Goal: Task Accomplishment & Management: Use online tool/utility

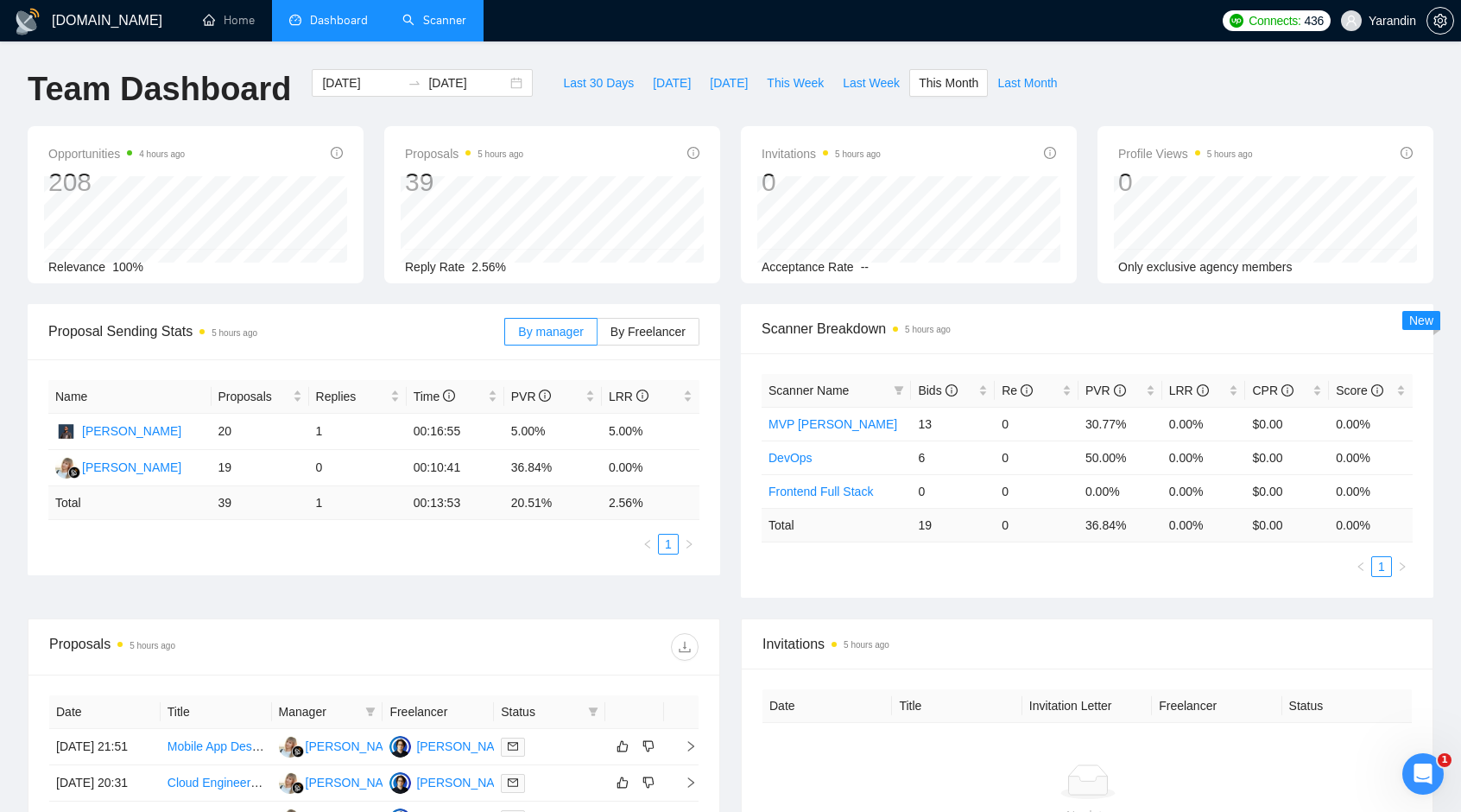
click at [442, 27] on link "Scanner" at bounding box center [434, 21] width 64 height 15
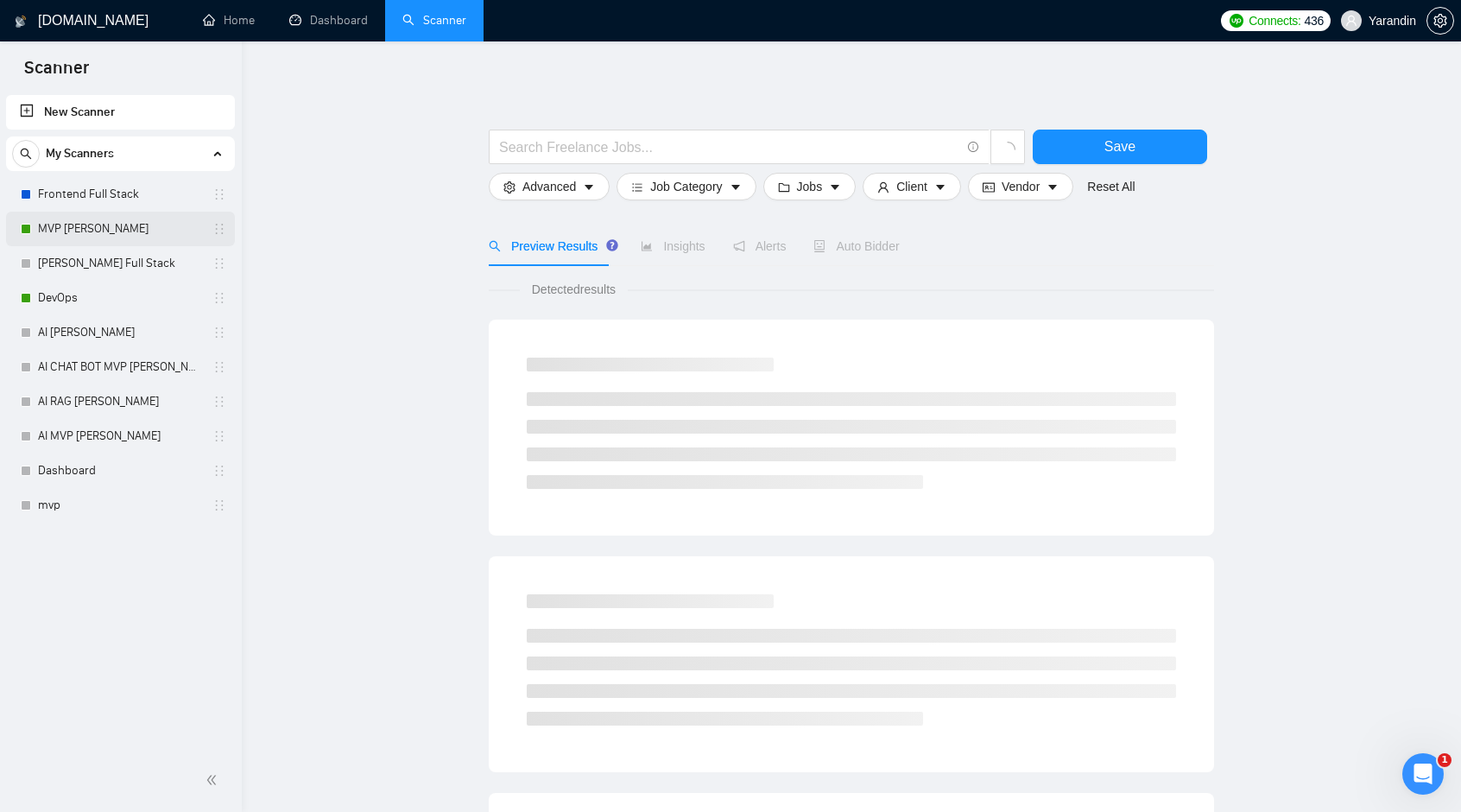
click at [122, 238] on link "MVP [PERSON_NAME]" at bounding box center [120, 228] width 164 height 34
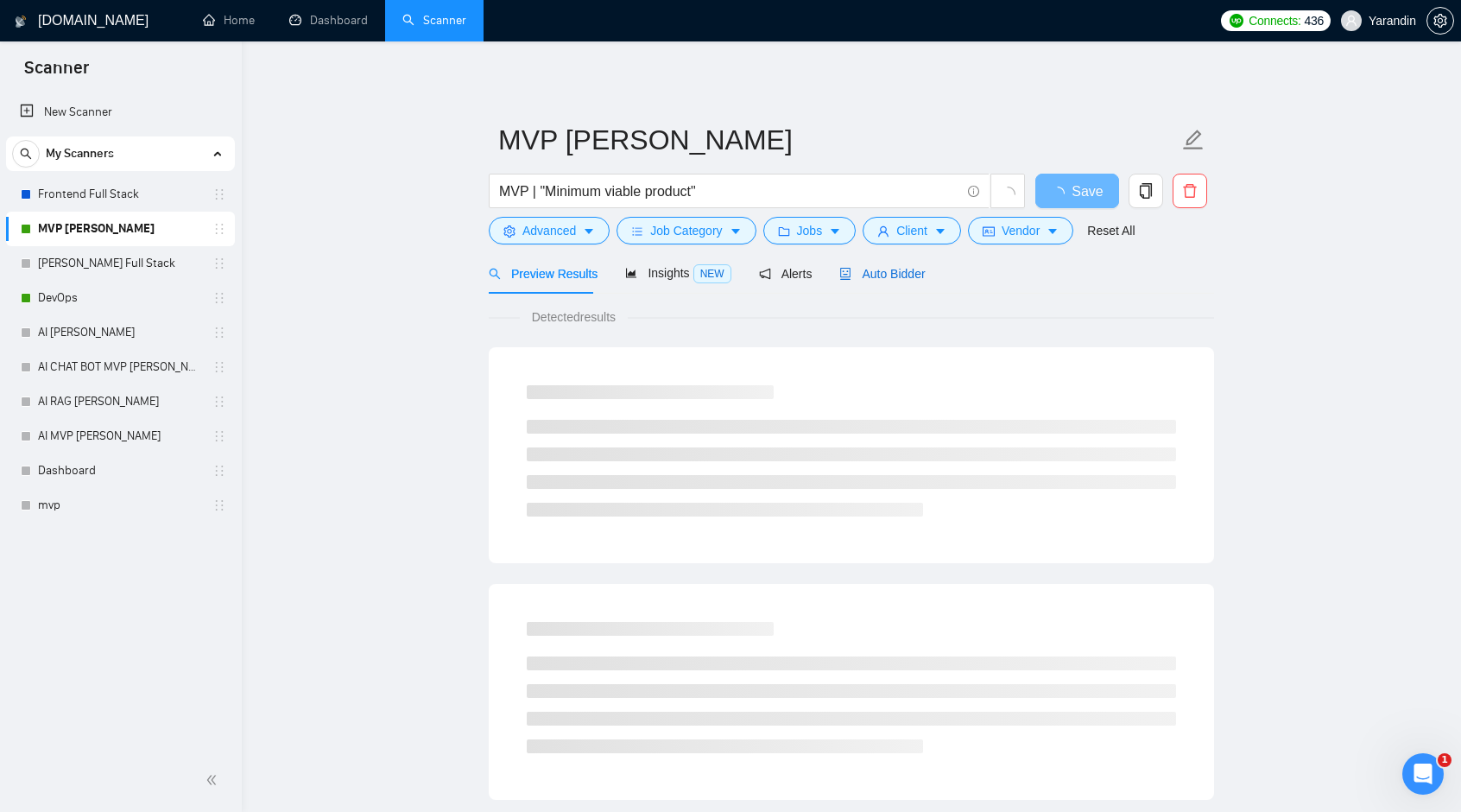
click at [894, 274] on span "Auto Bidder" at bounding box center [882, 273] width 86 height 14
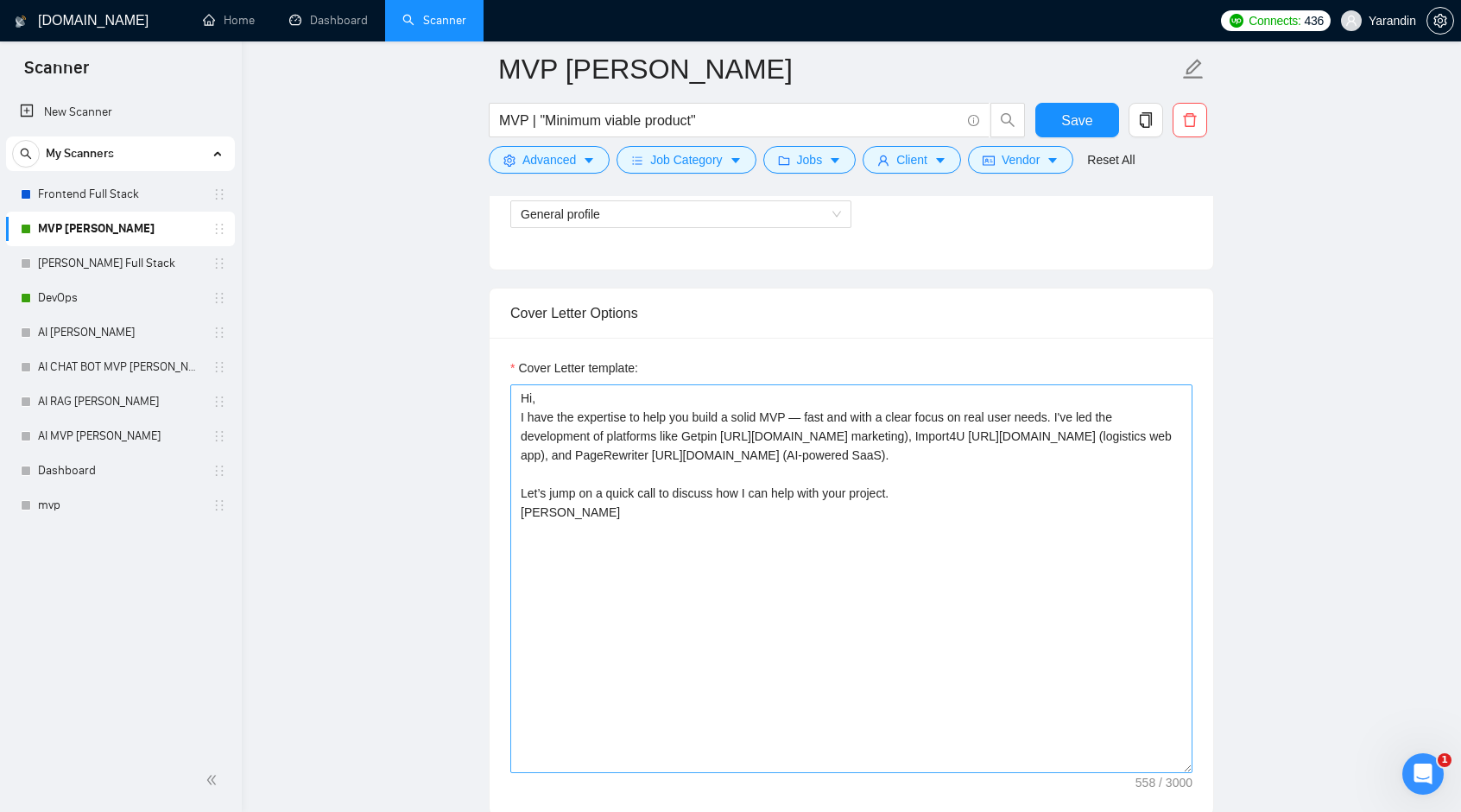
scroll to position [1037, 0]
drag, startPoint x: 674, startPoint y: 431, endPoint x: 1119, endPoint y: 428, distance: 445.0
click at [1119, 428] on textarea "Hi, I have the expertise to help you build a solid MVP — fast and with a clear …" at bounding box center [852, 575] width 682 height 389
paste textarea "[URL][DOMAIN_NAME]"
drag, startPoint x: 522, startPoint y: 448, endPoint x: 991, endPoint y: 446, distance: 469.0
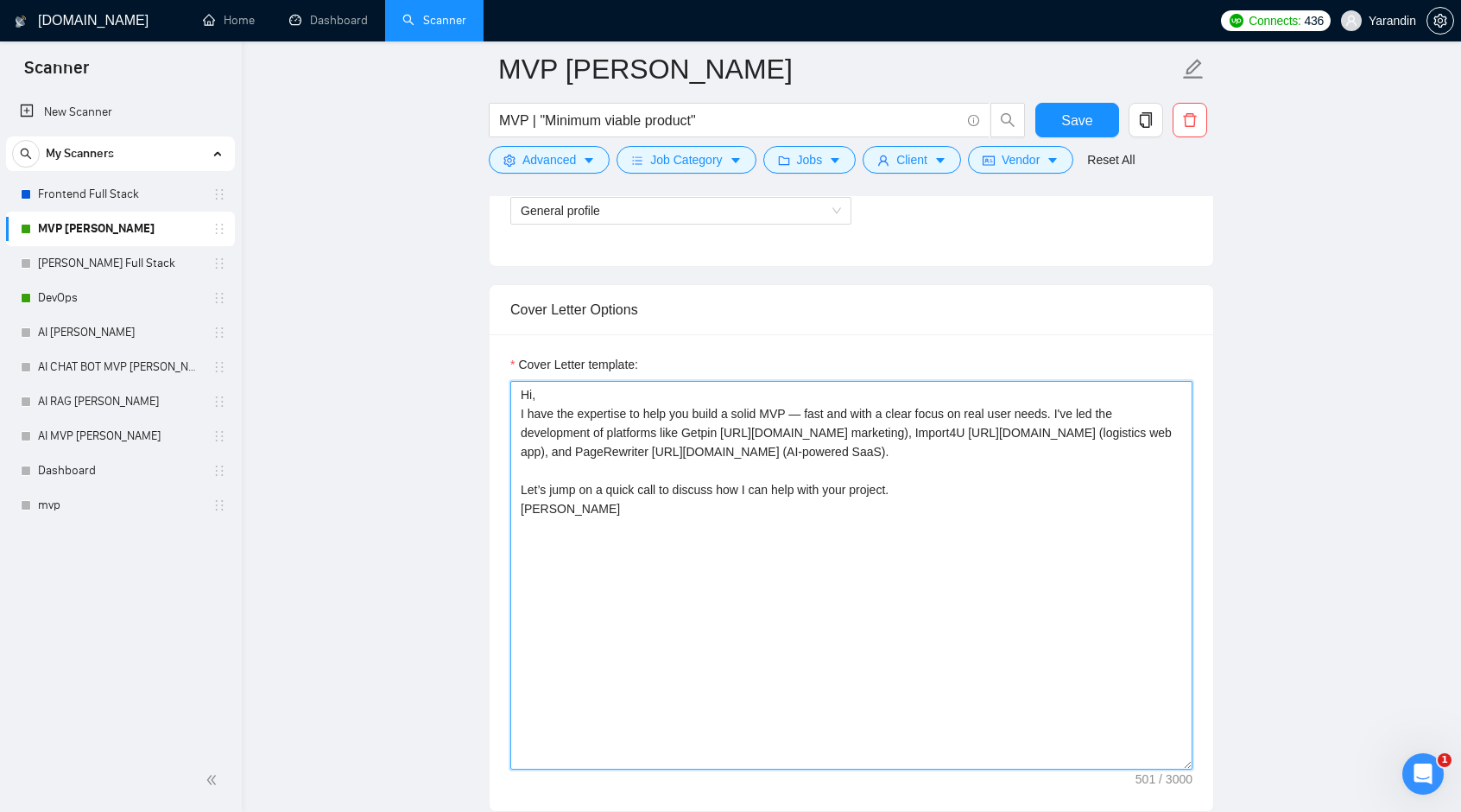
click at [991, 446] on textarea "Hi, I have the expertise to help you build a solid MVP — fast and with a clear …" at bounding box center [852, 575] width 682 height 389
paste textarea "[DOMAIN_NAME][URL]"
click at [817, 459] on textarea "Hi, I have the expertise to help you build a solid MVP — fast and with a clear …" at bounding box center [852, 575] width 682 height 389
drag, startPoint x: 594, startPoint y: 450, endPoint x: 1065, endPoint y: 452, distance: 471.0
click at [1065, 452] on textarea "Hi, I have the expertise to help you build a solid MVP — fast and with a clear …" at bounding box center [852, 575] width 682 height 389
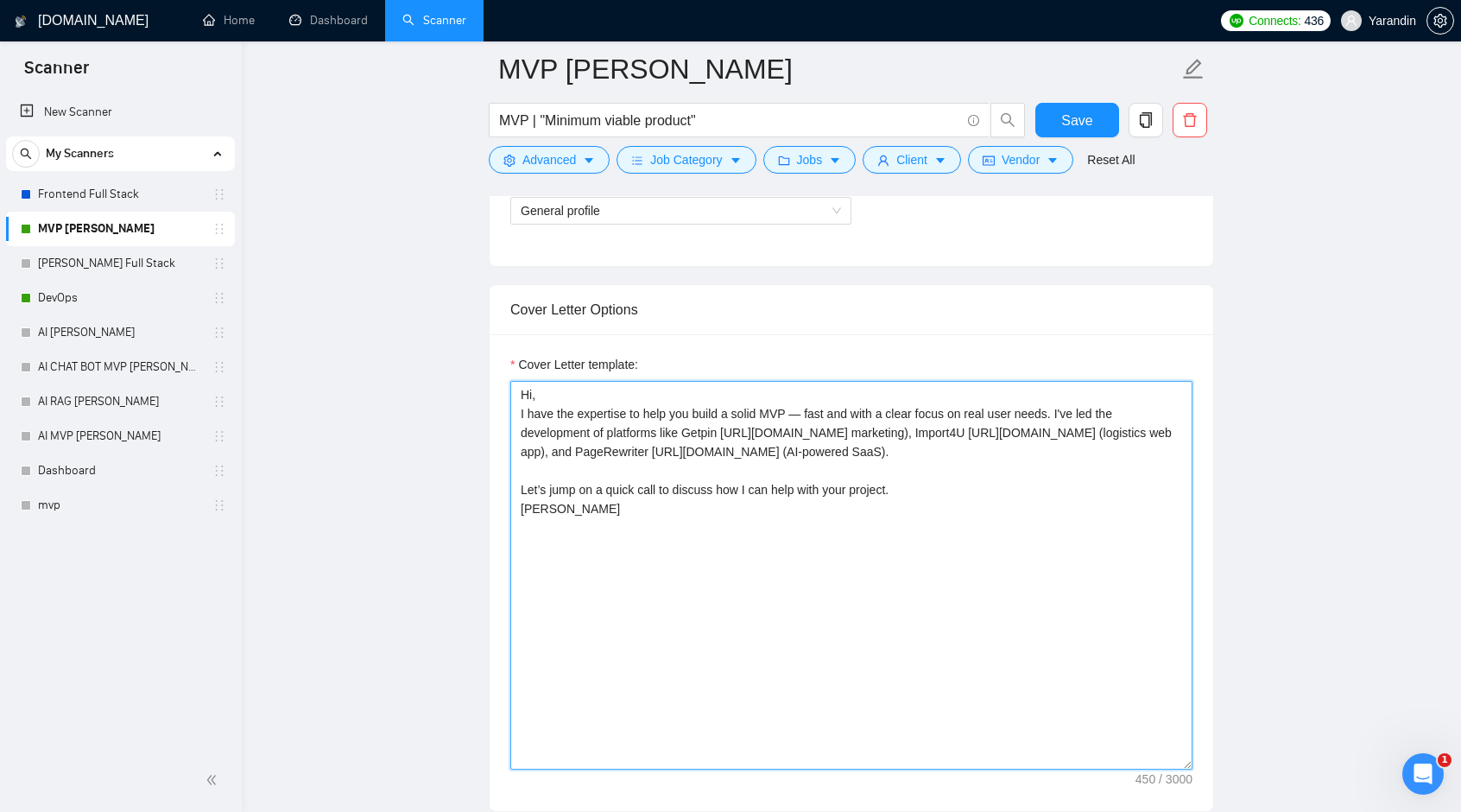
paste textarea "[DOMAIN_NAME][URL]"
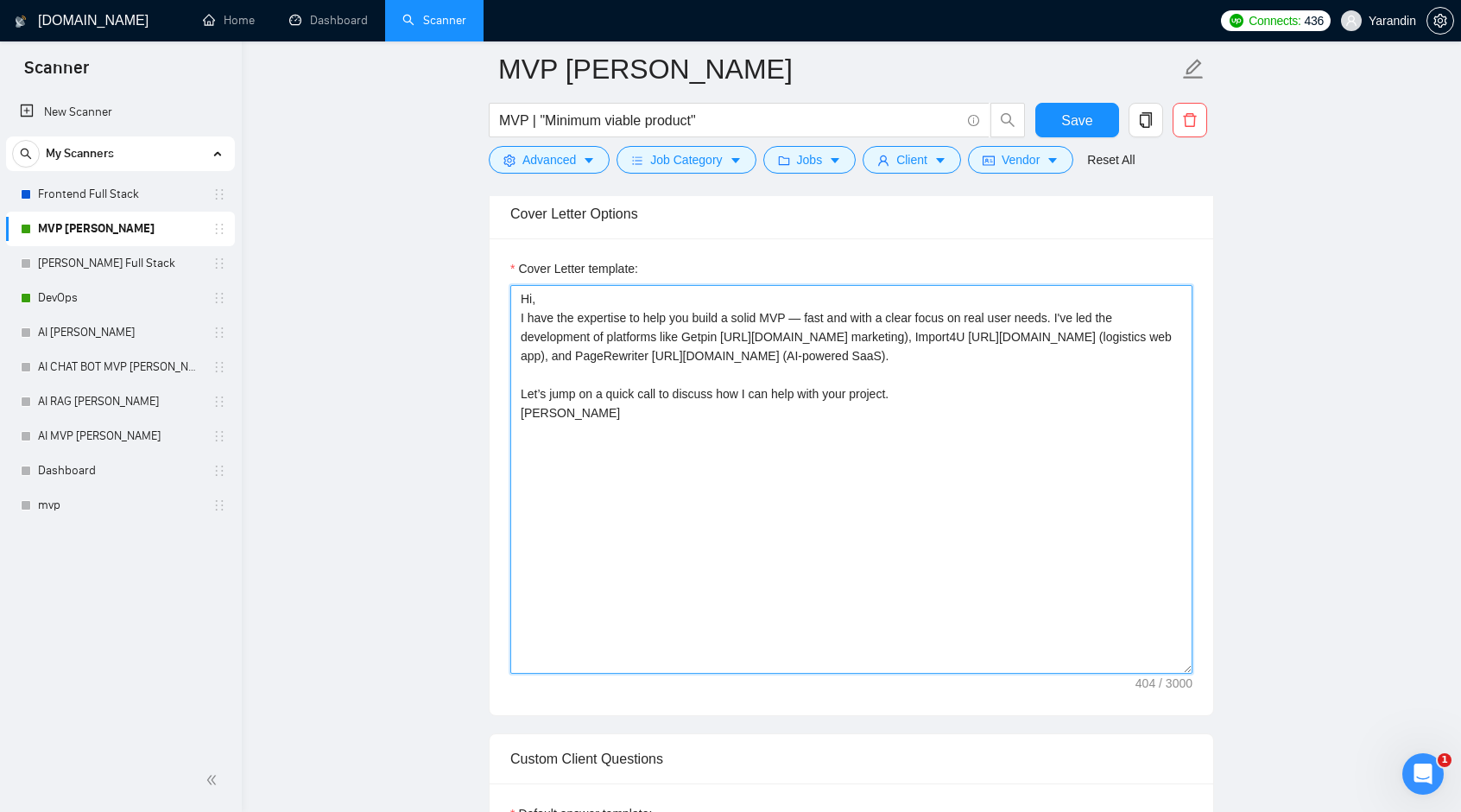
scroll to position [1209, 0]
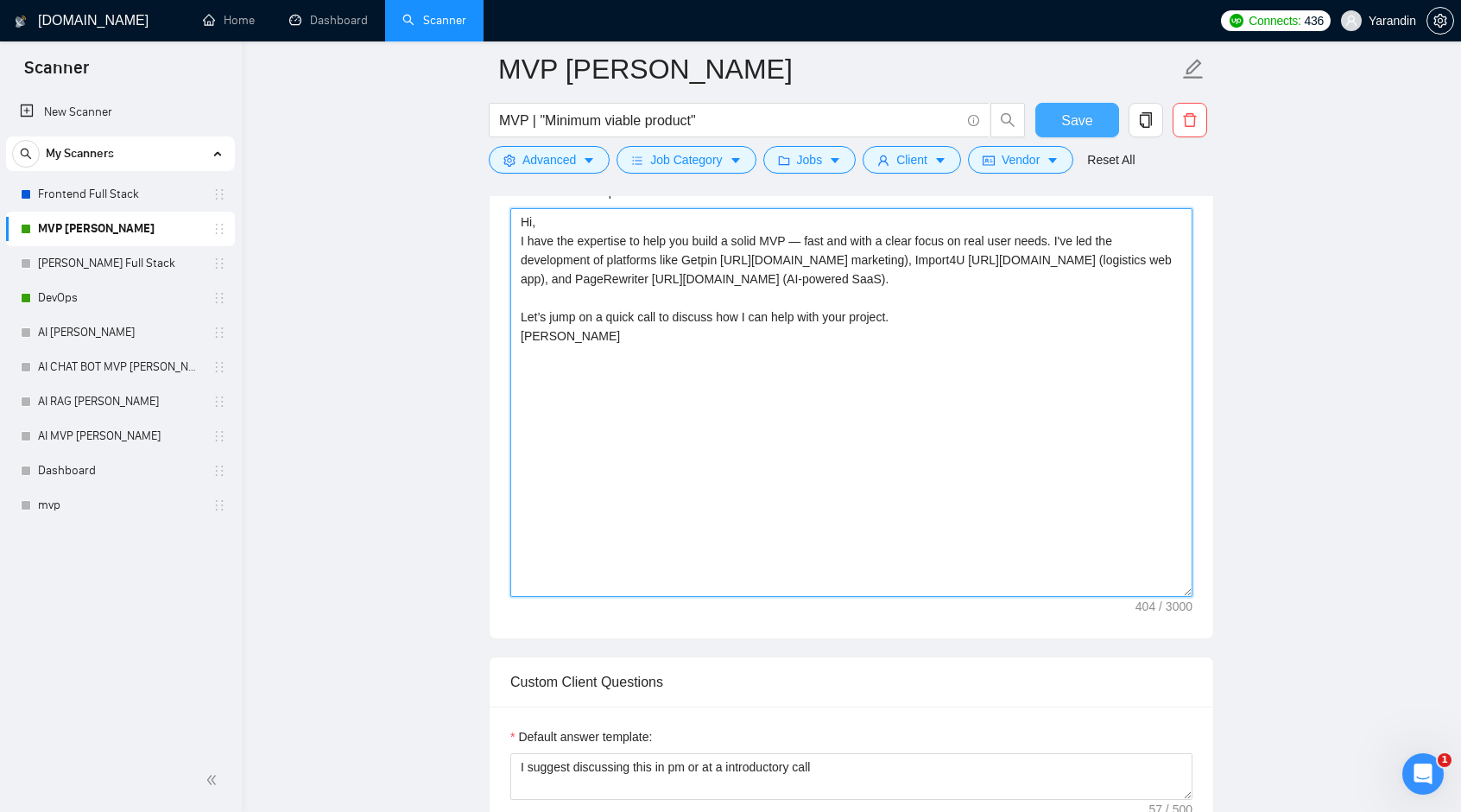
type textarea "Hi, I have the expertise to help you build a solid MVP — fast and with a clear …"
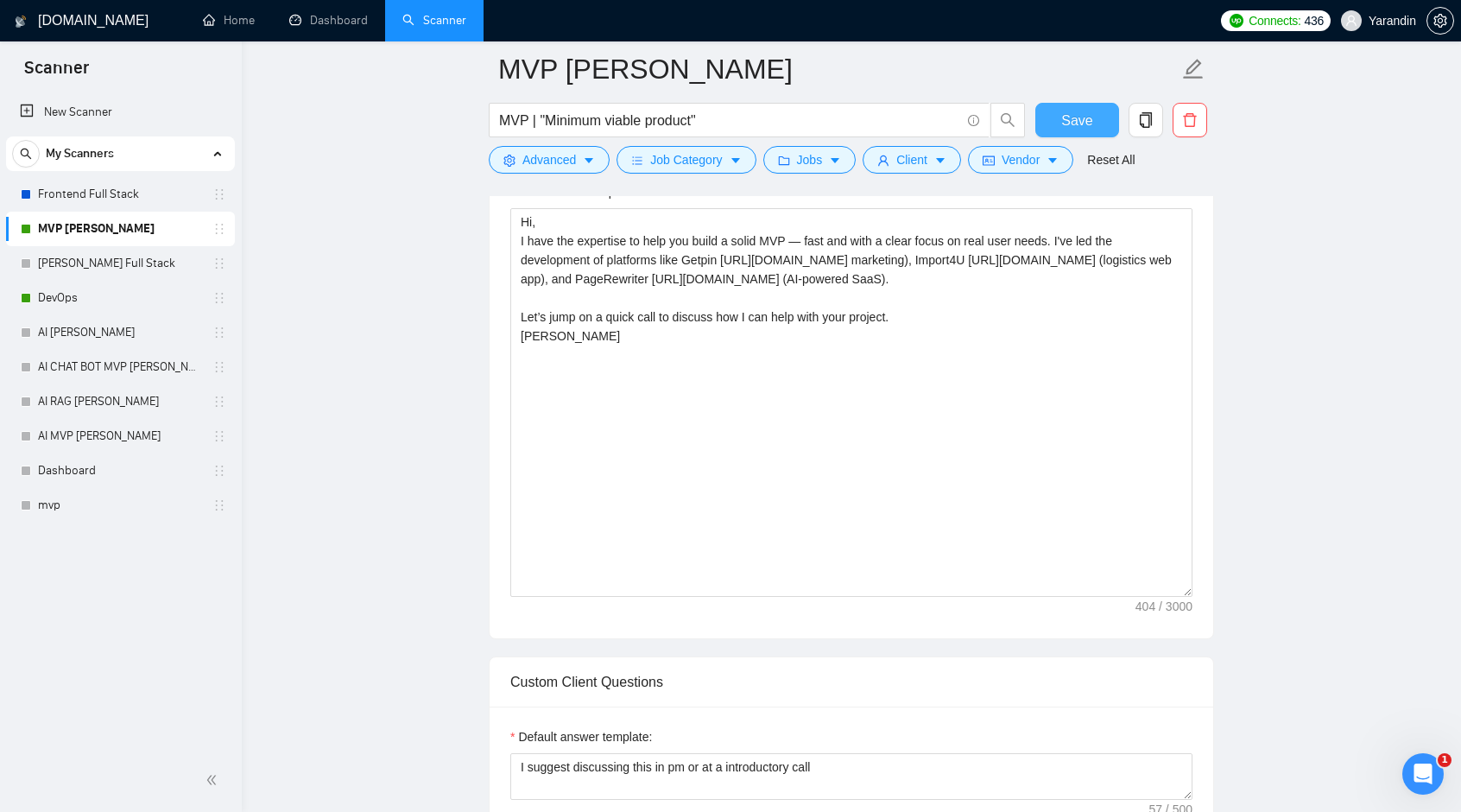
click at [1068, 123] on span "Save" at bounding box center [1077, 120] width 31 height 21
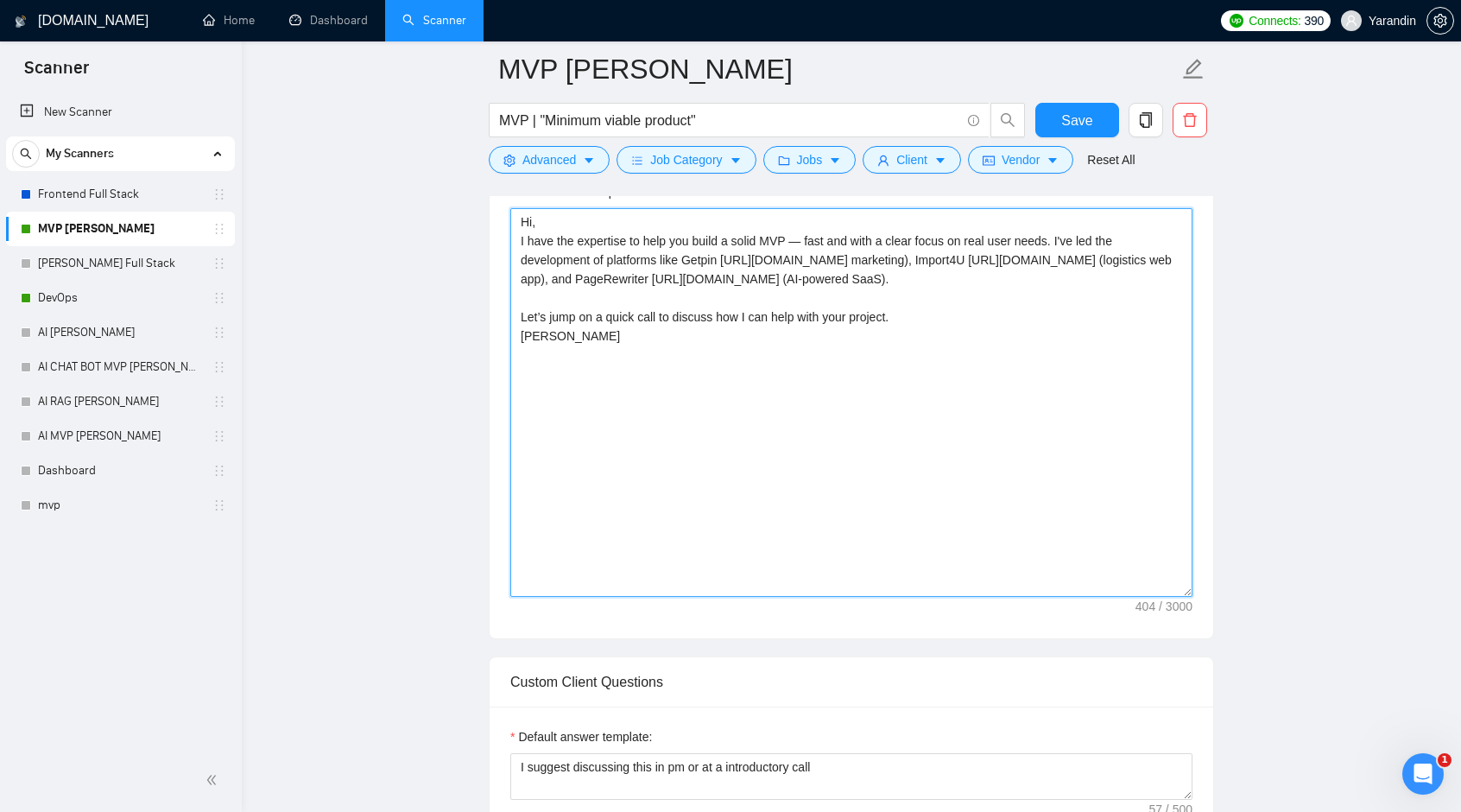
drag, startPoint x: 519, startPoint y: 222, endPoint x: 613, endPoint y: 353, distance: 161.2
click at [613, 353] on textarea "Hi, I have the expertise to help you build a solid MVP — fast and with a clear …" at bounding box center [852, 402] width 682 height 389
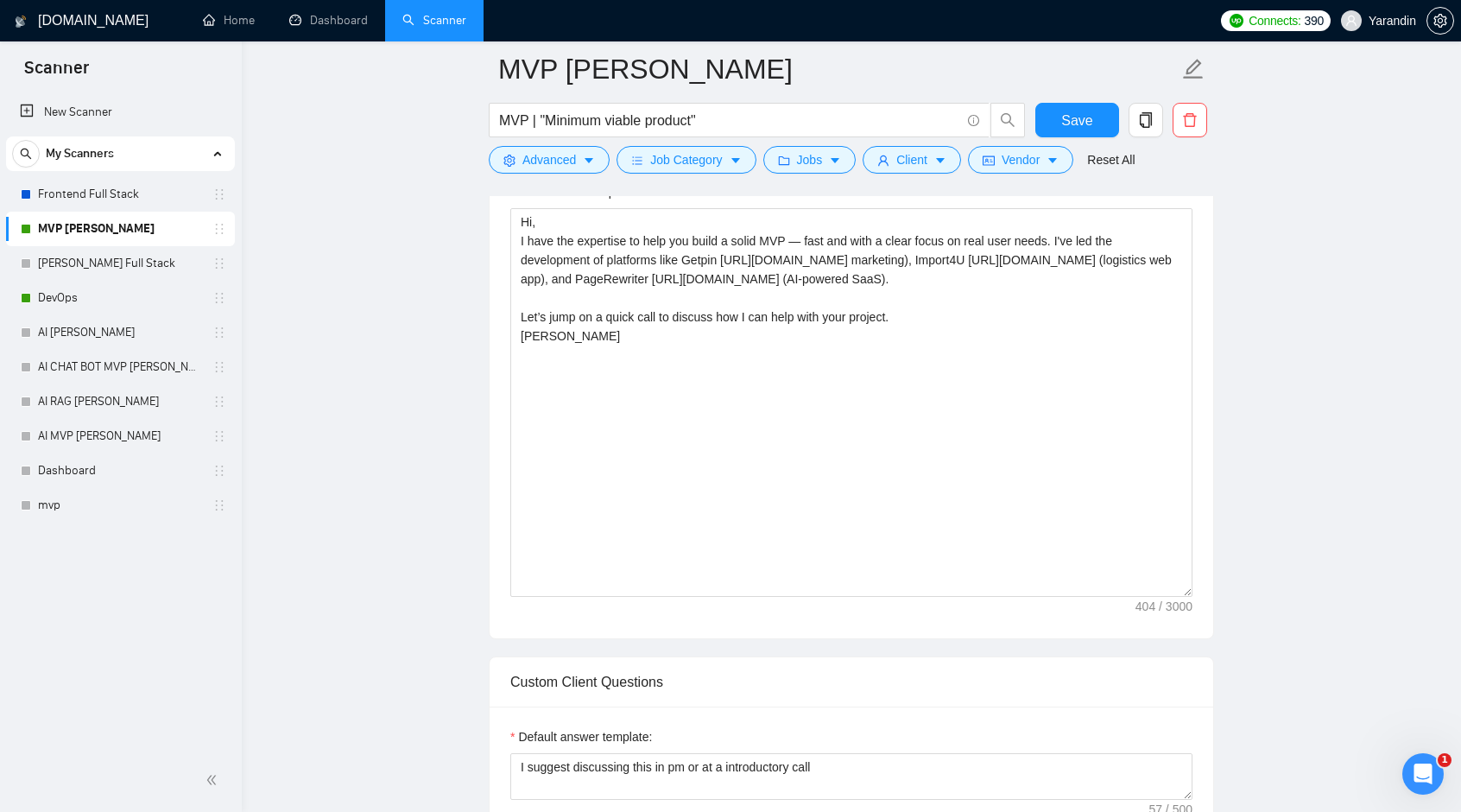
click at [1102, 115] on button "Save" at bounding box center [1078, 119] width 84 height 34
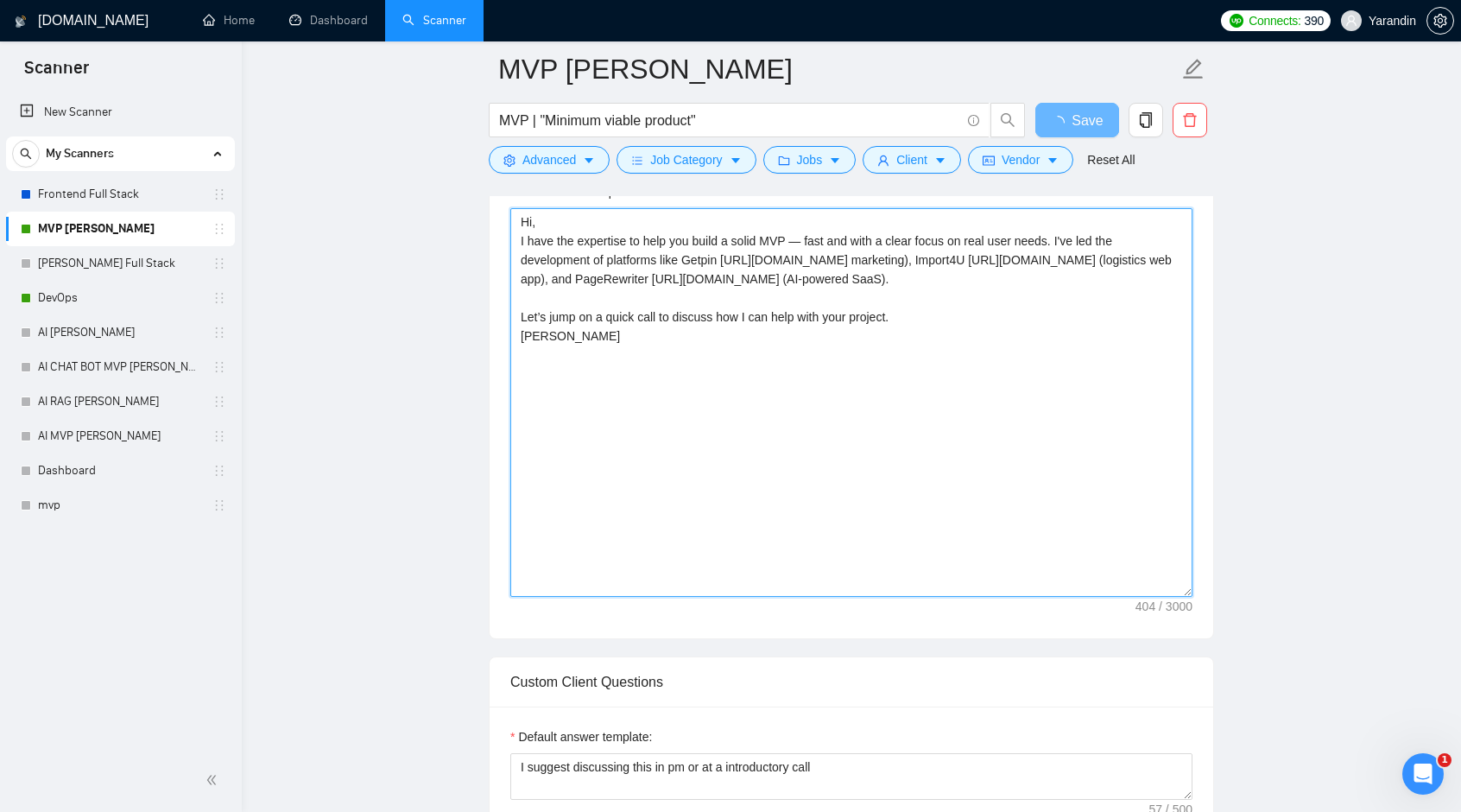
click at [1049, 240] on textarea "Hi, I have the expertise to help you build a solid MVP — fast and with a clear …" at bounding box center [852, 402] width 682 height 389
type textarea "Hi, I have the expertise to help you build a solid MVP — fast and with a clear …"
click at [607, 255] on textarea "Hi, I have the expertise to help you build a solid MVP — fast and with a clear …" at bounding box center [852, 402] width 682 height 389
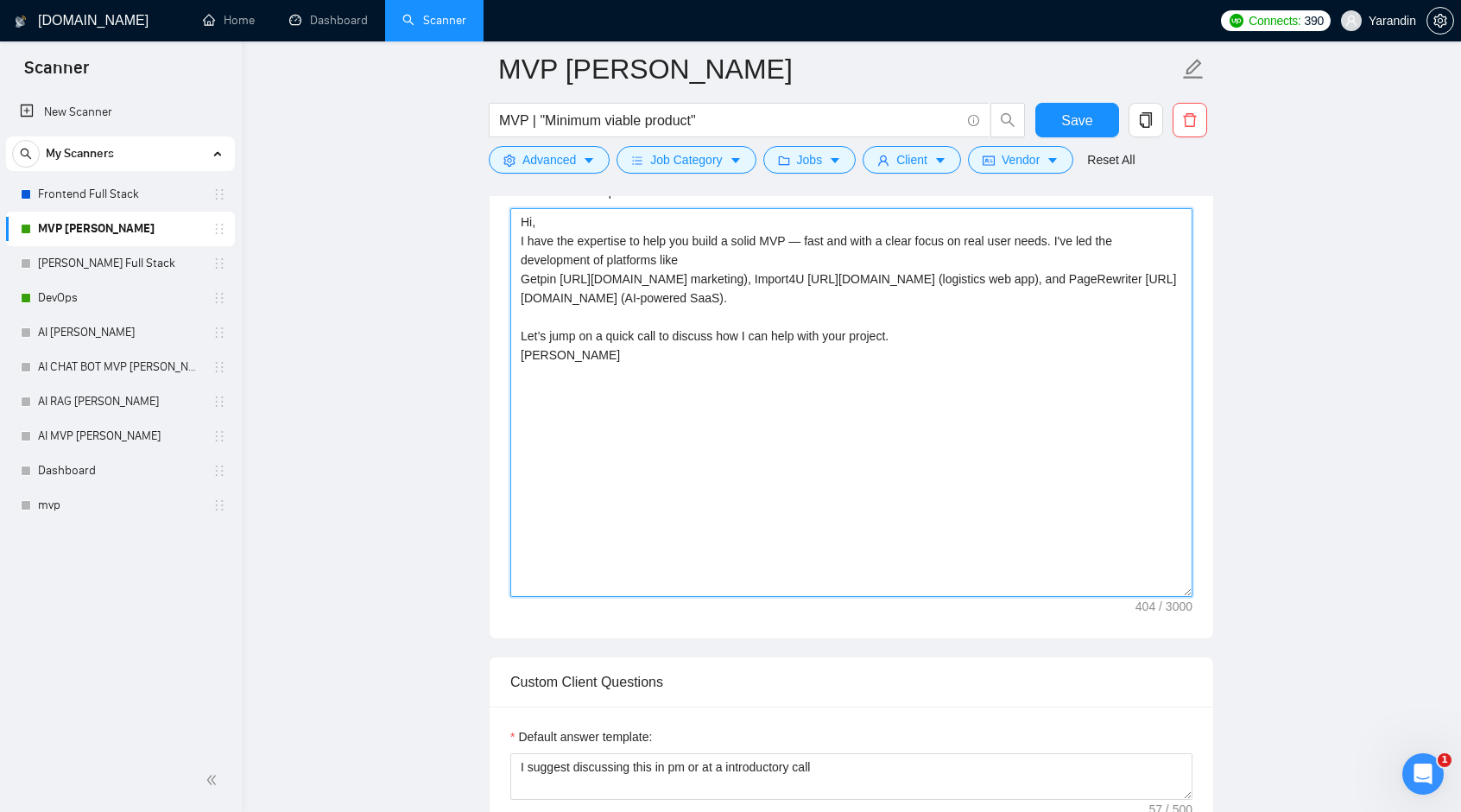
click at [758, 273] on textarea "Hi, I have the expertise to help you build a solid MVP — fast and with a clear …" at bounding box center [852, 402] width 682 height 389
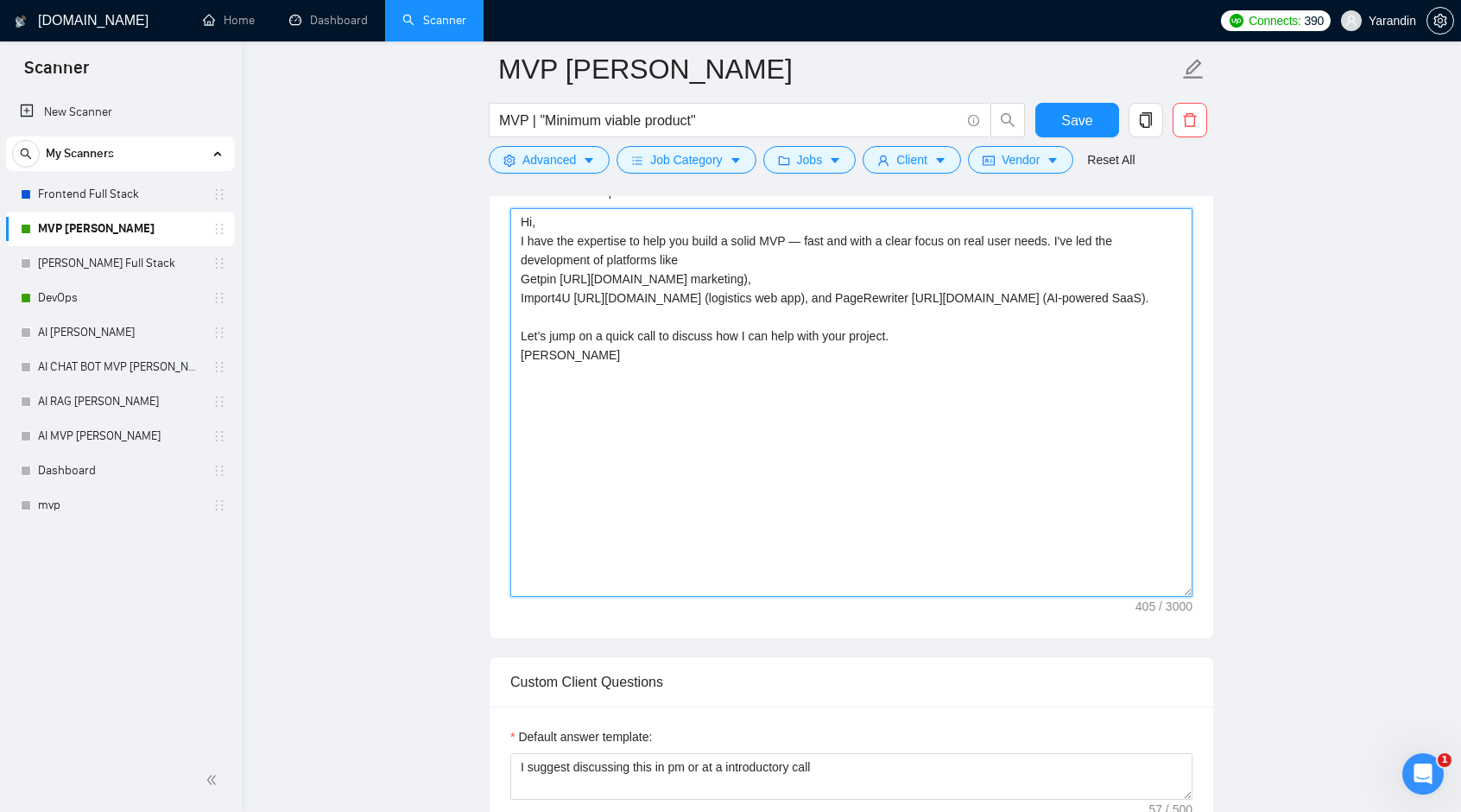
click at [843, 295] on textarea "Hi, I have the expertise to help you build a solid MVP — fast and with a clear …" at bounding box center [852, 402] width 682 height 389
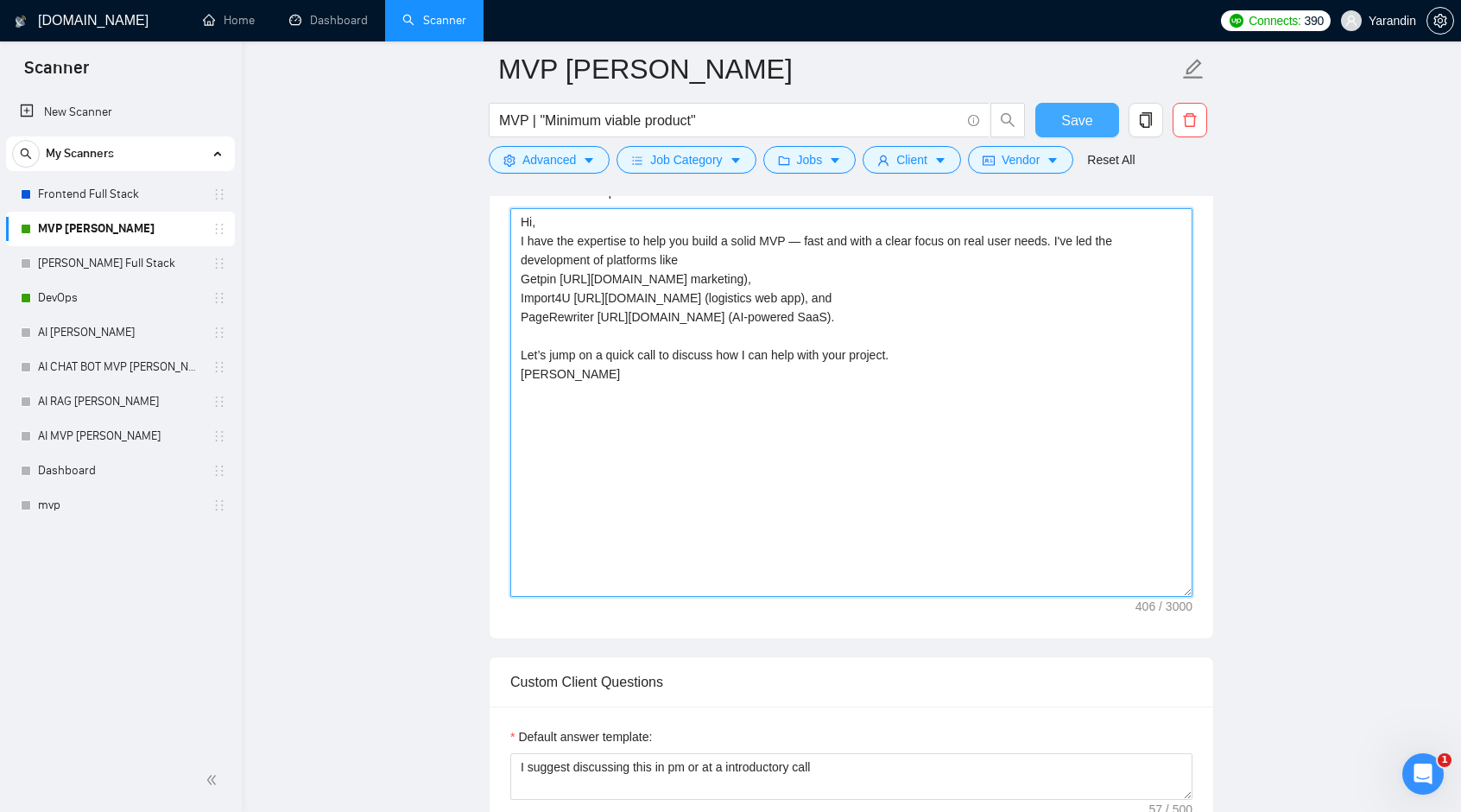
type textarea "Hi, I have the expertise to help you build a solid MVP — fast and with a clear …"
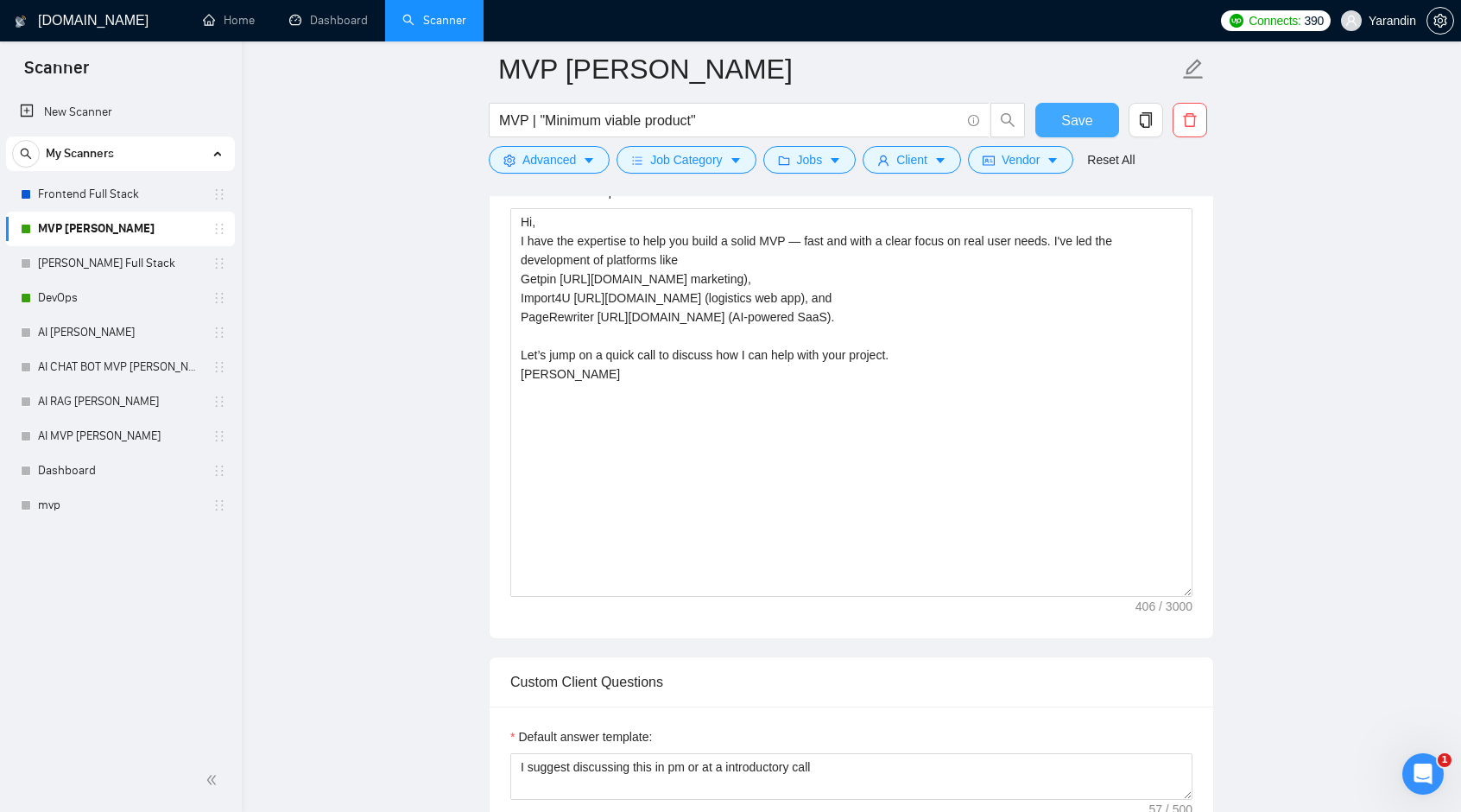
click at [1092, 113] on button "Save" at bounding box center [1078, 119] width 84 height 34
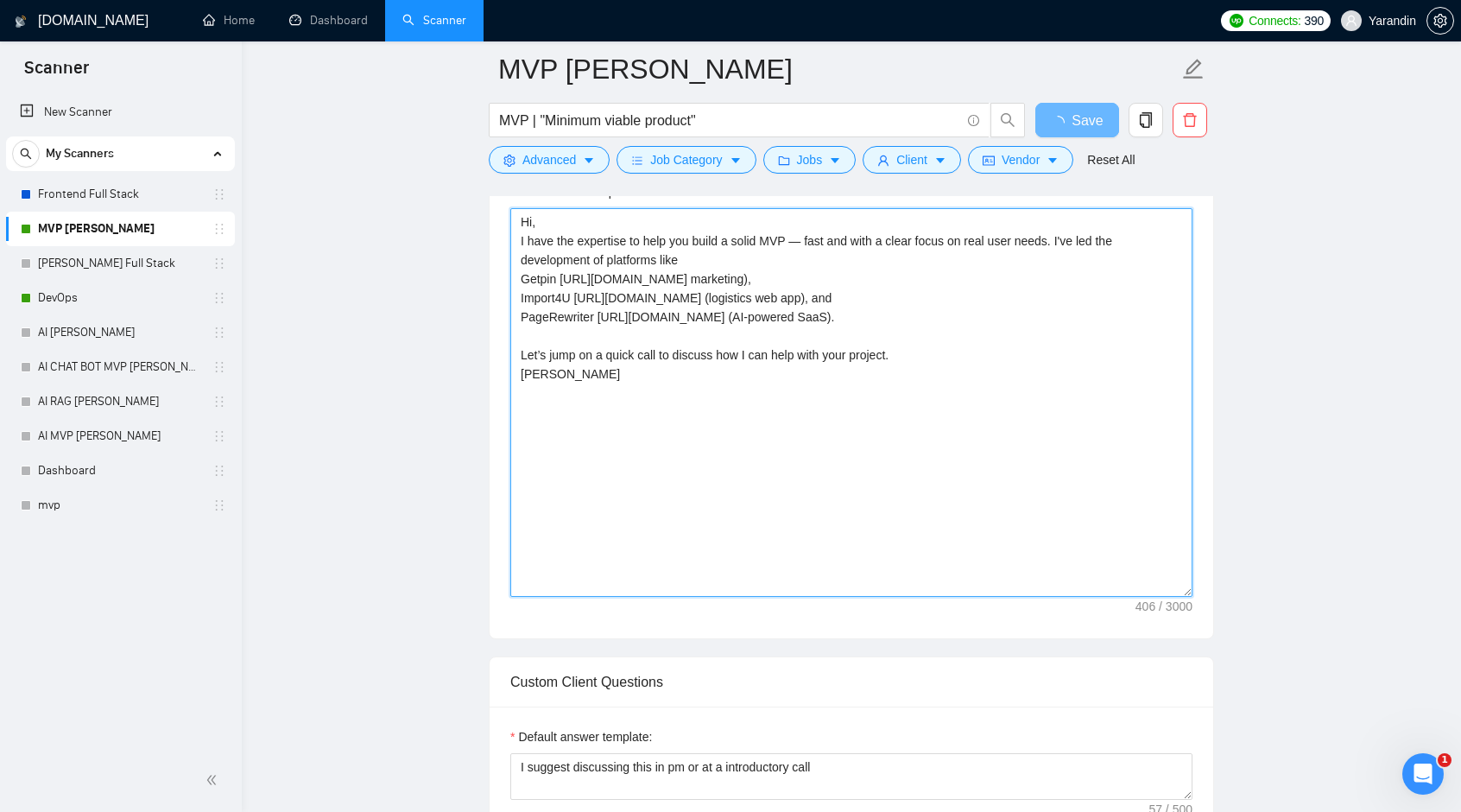
drag, startPoint x: 520, startPoint y: 218, endPoint x: 624, endPoint y: 407, distance: 215.7
click at [624, 407] on textarea "Hi, I have the expertise to help you build a solid MVP — fast and with a clear …" at bounding box center [852, 402] width 682 height 389
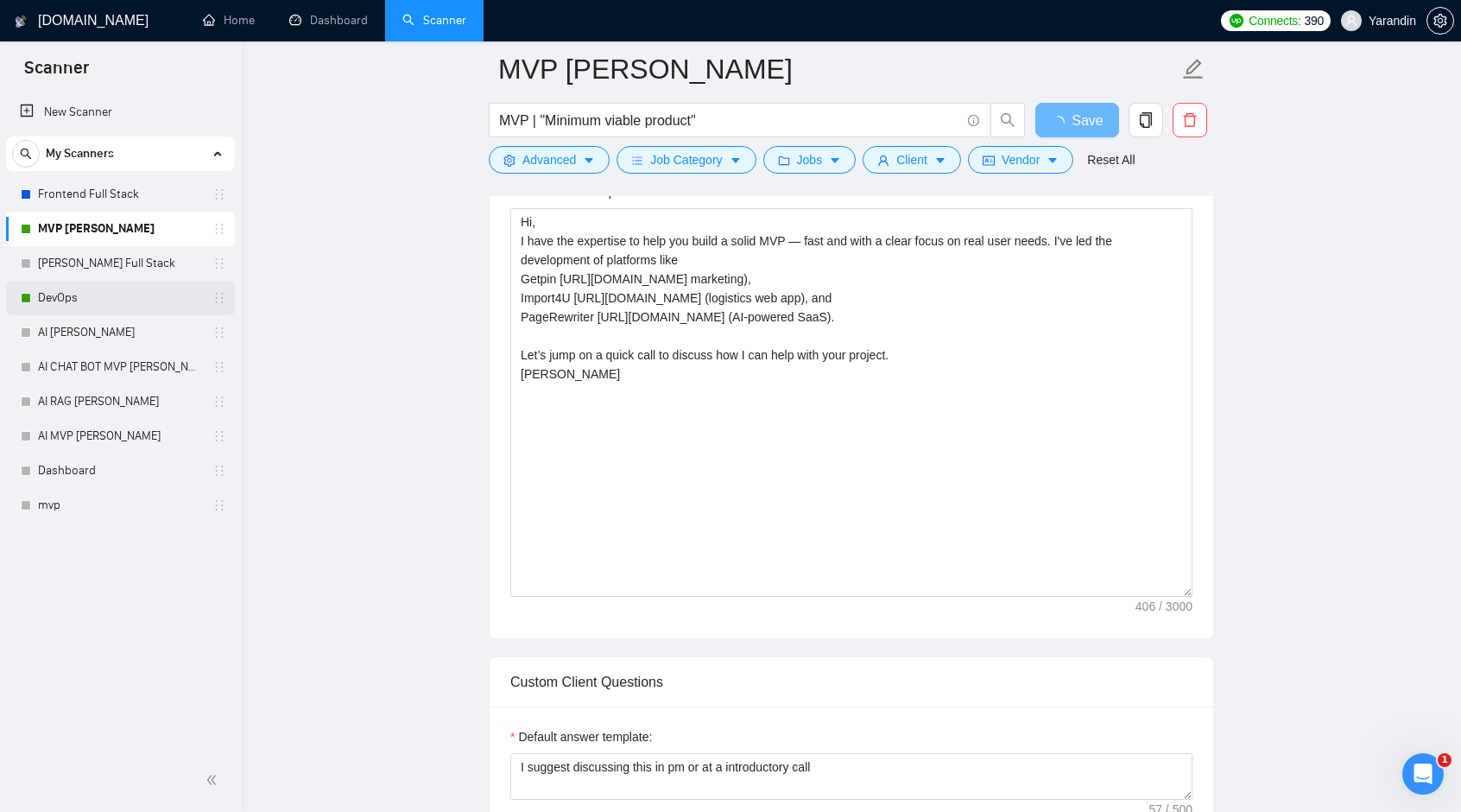
click at [100, 293] on link "DevOps" at bounding box center [120, 297] width 164 height 34
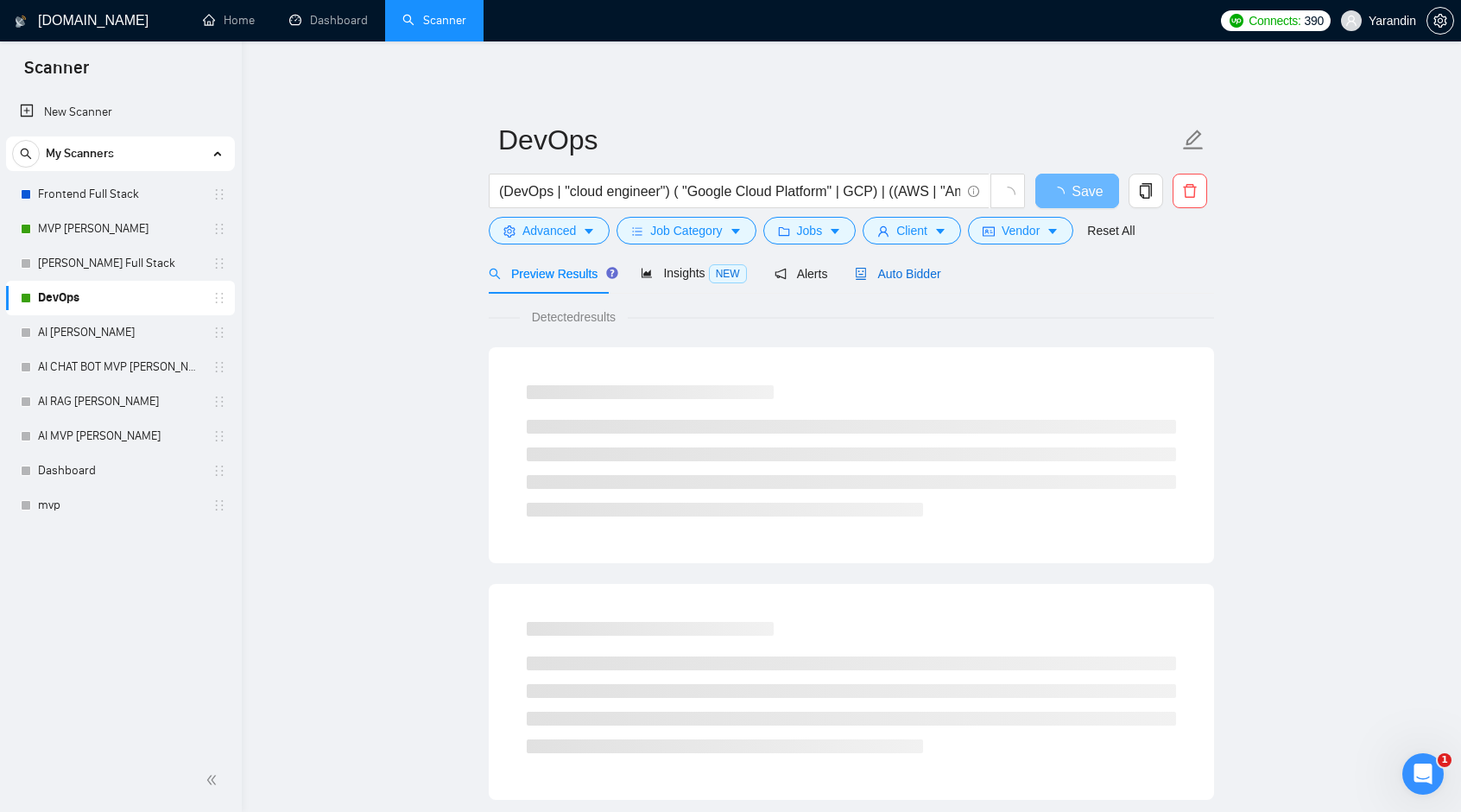
click at [898, 278] on span "Auto Bidder" at bounding box center [898, 273] width 86 height 14
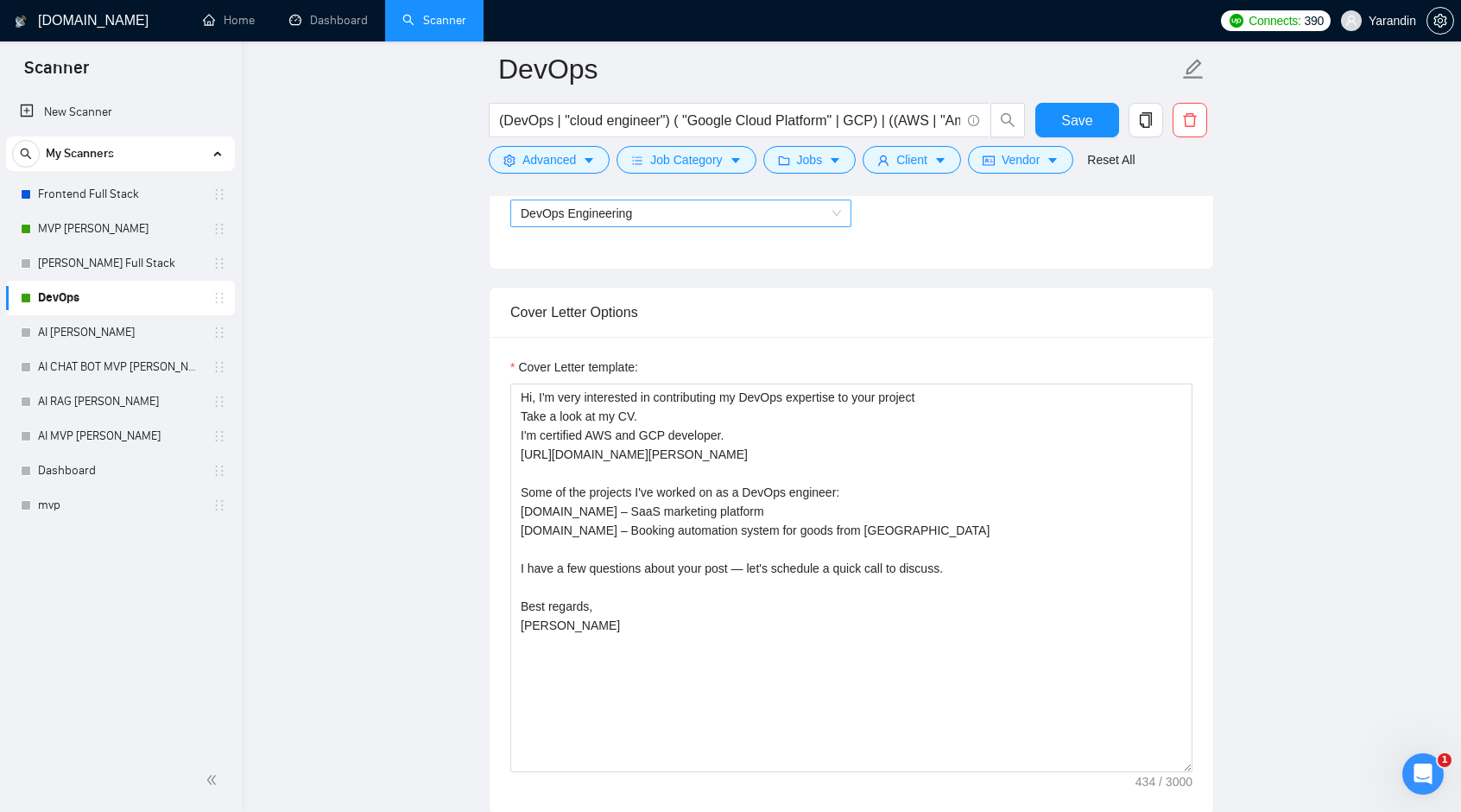
scroll to position [1037, 0]
